Goal: Ask a question

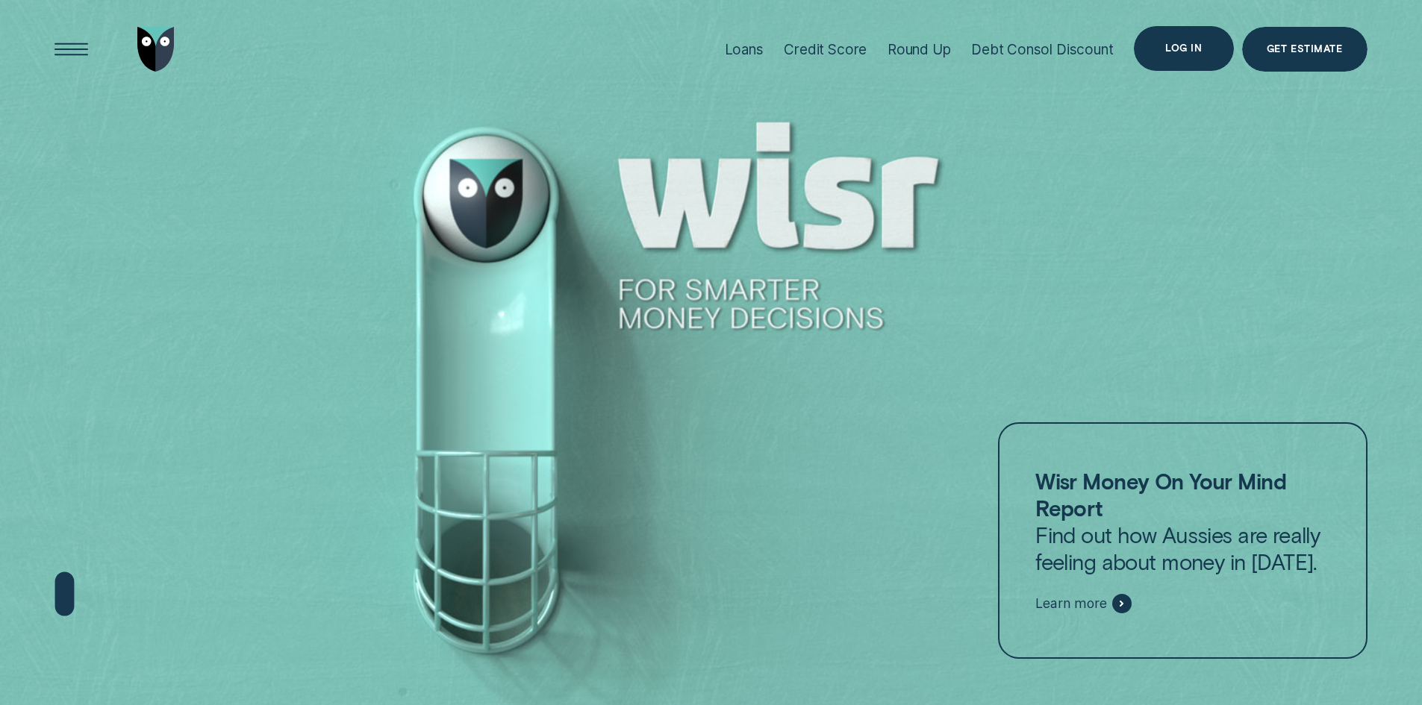
click at [1155, 47] on div "Log in" at bounding box center [1183, 48] width 99 height 45
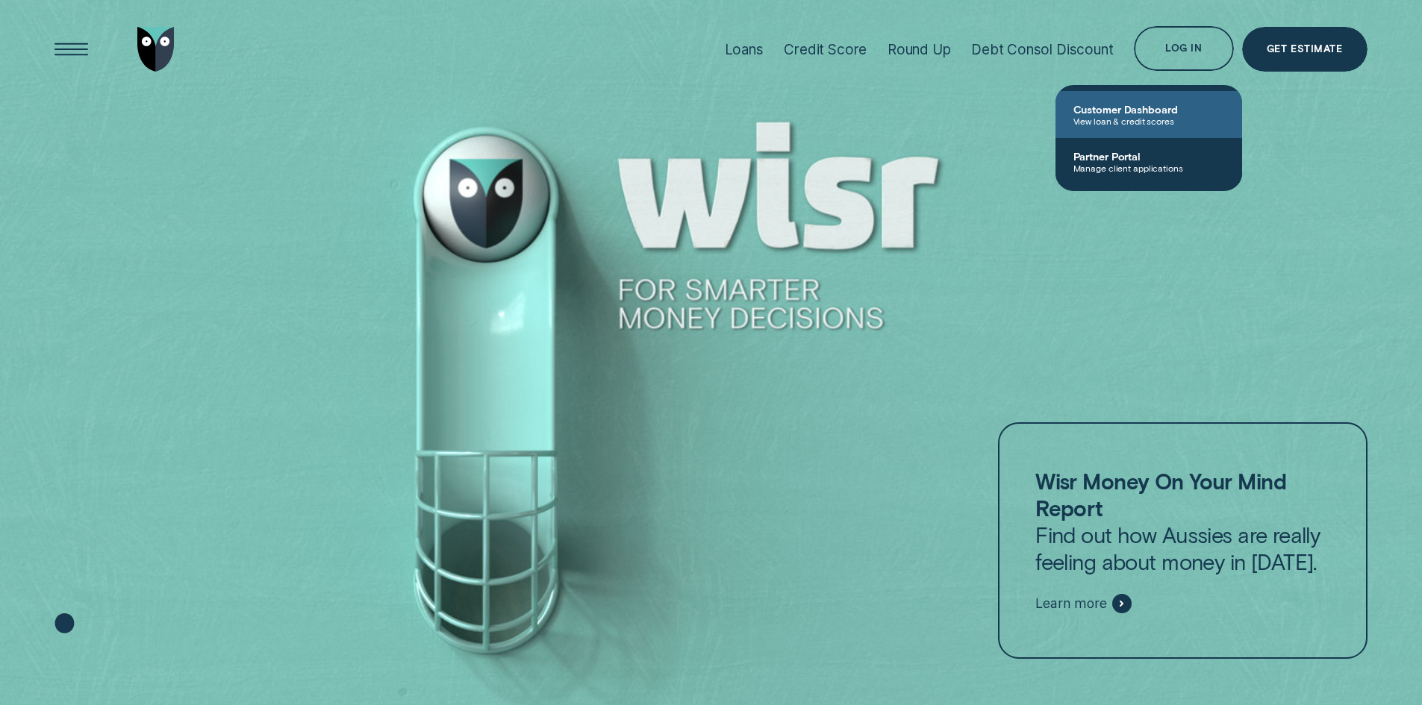
click at [1182, 122] on span "View loan & credit scores" at bounding box center [1148, 121] width 151 height 10
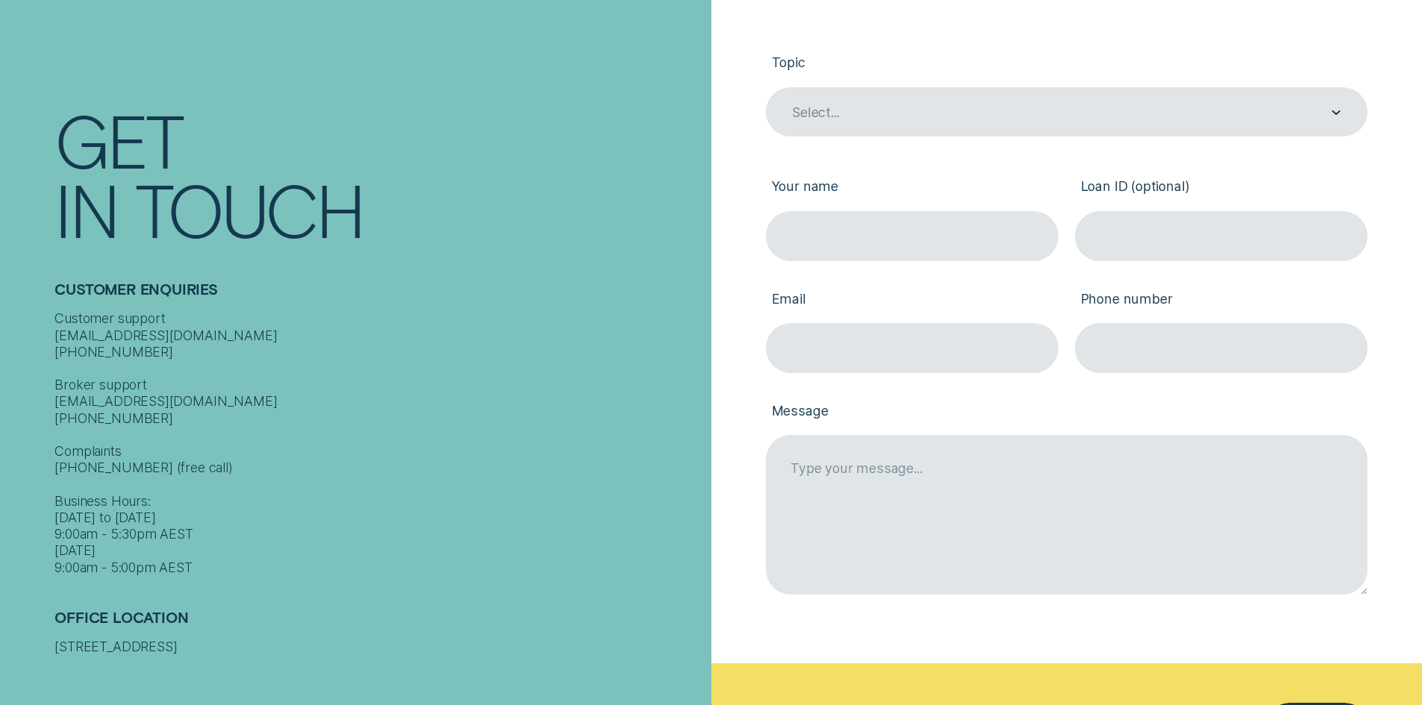
scroll to position [522, 0]
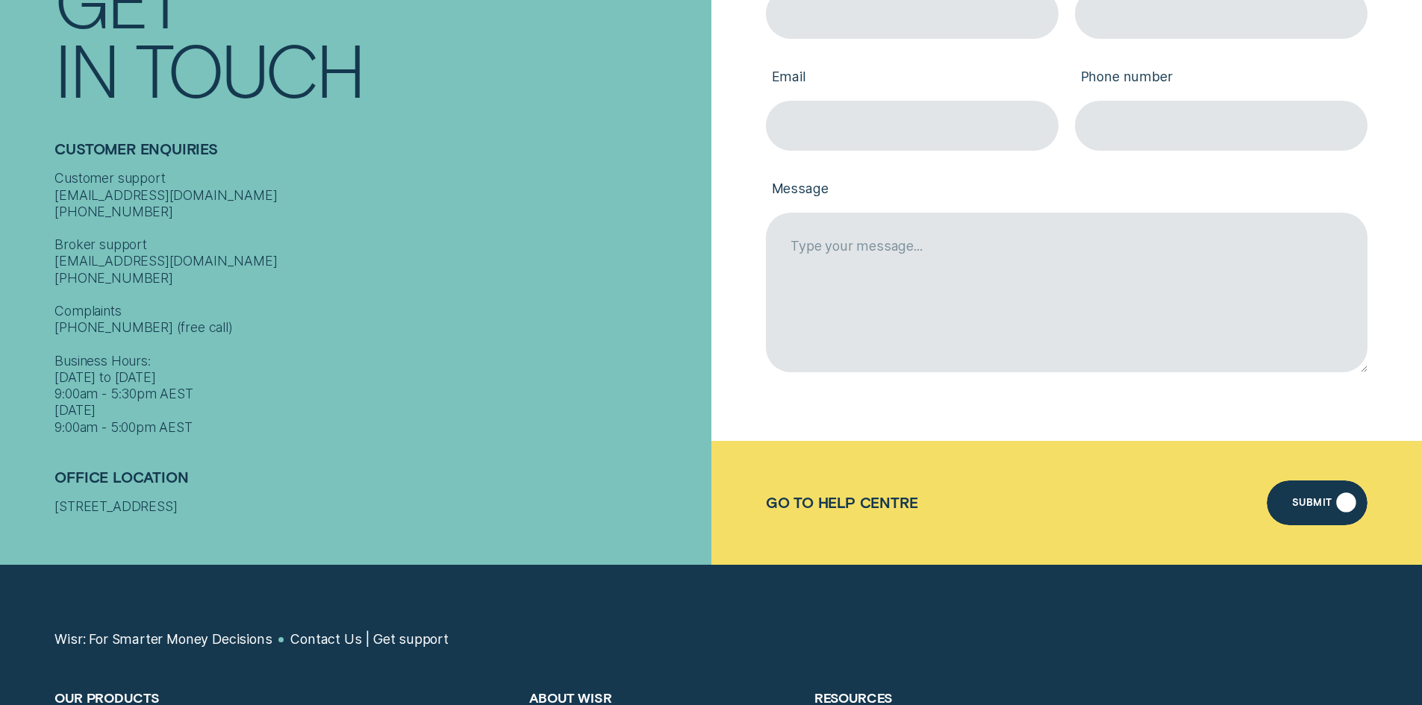
click at [1304, 505] on div "Submit" at bounding box center [1312, 505] width 40 height 9
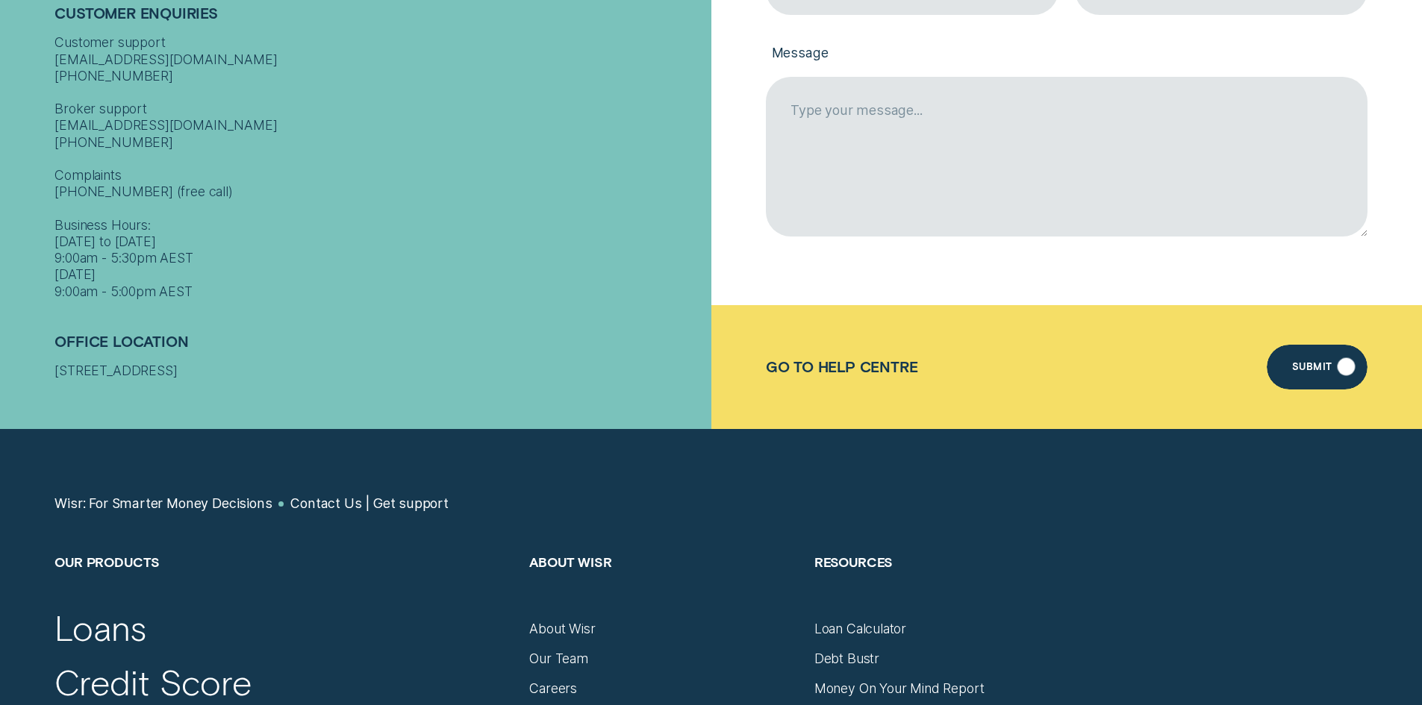
click at [1366, 369] on div "Submit" at bounding box center [1317, 367] width 100 height 45
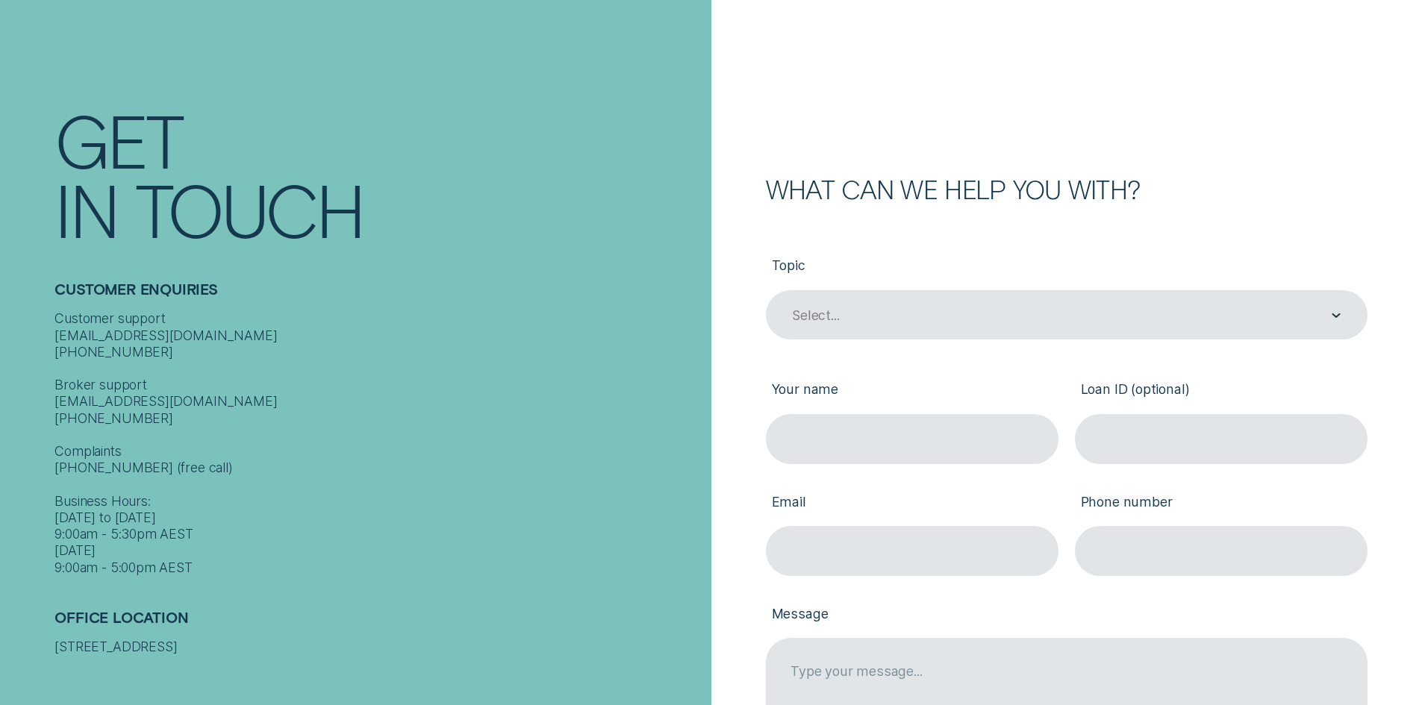
scroll to position [0, 0]
